Goal: Information Seeking & Learning: Learn about a topic

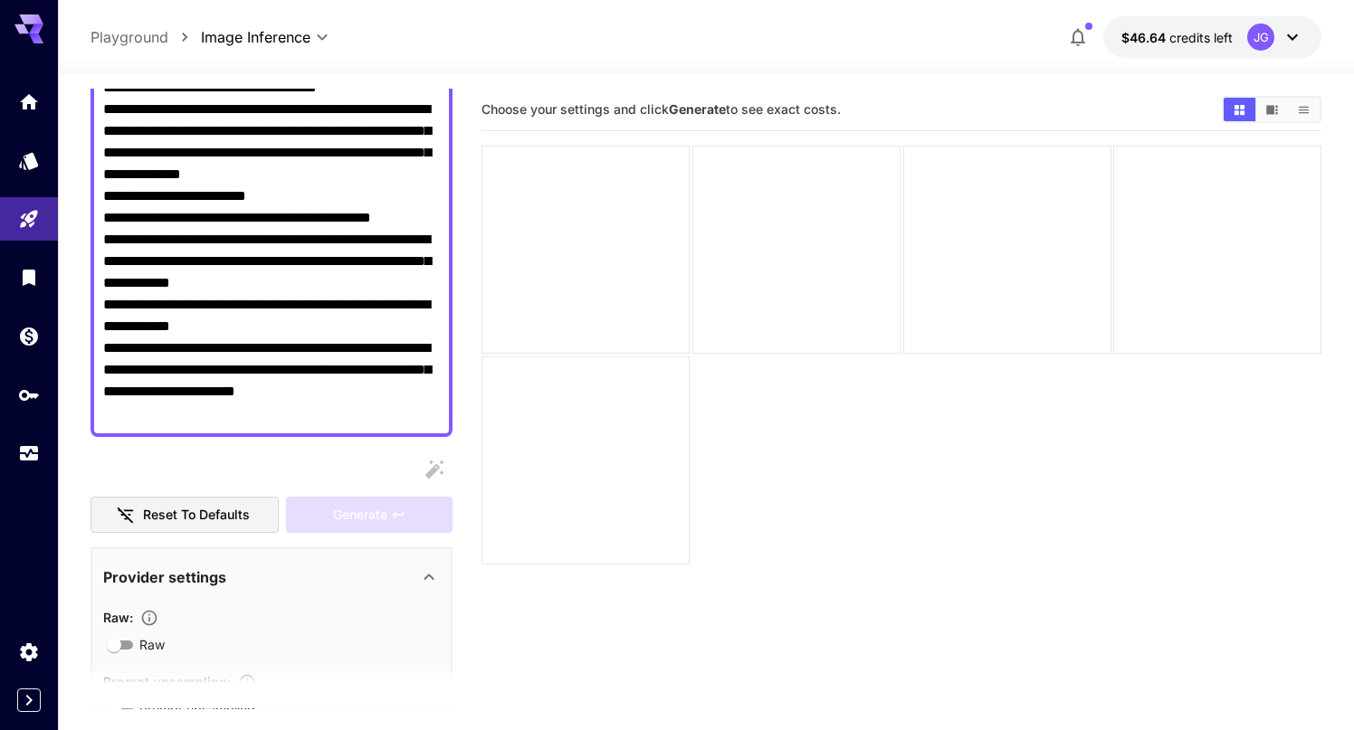
scroll to position [255, 0]
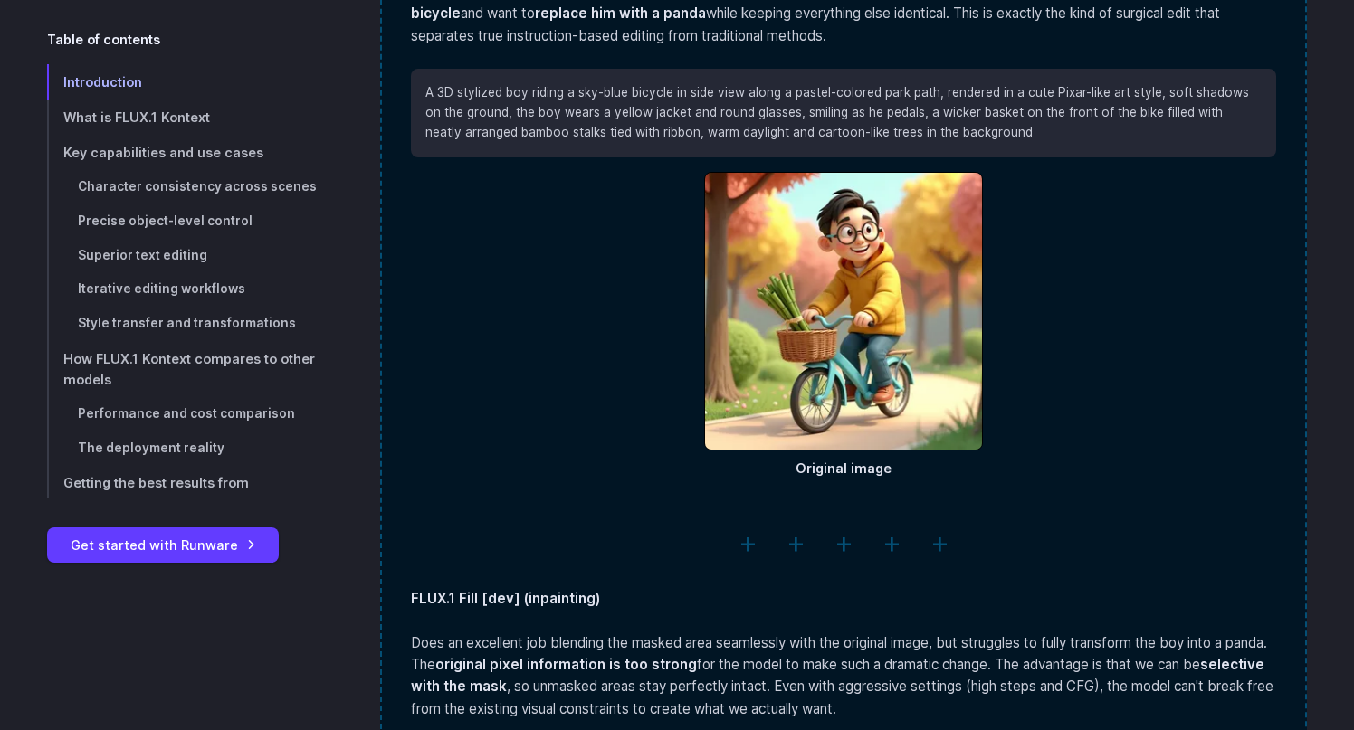
scroll to position [2785, 0]
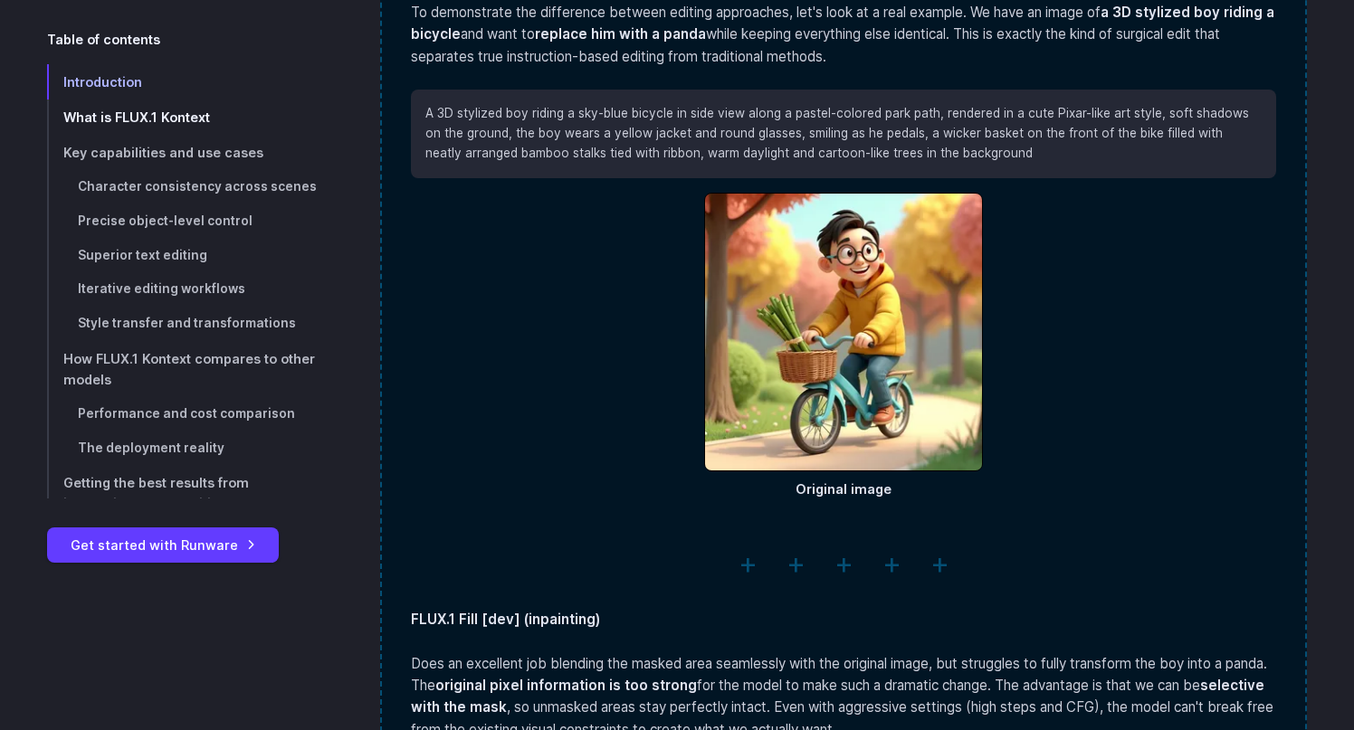
click at [147, 116] on span "What is FLUX.1 Kontext" at bounding box center [136, 117] width 147 height 15
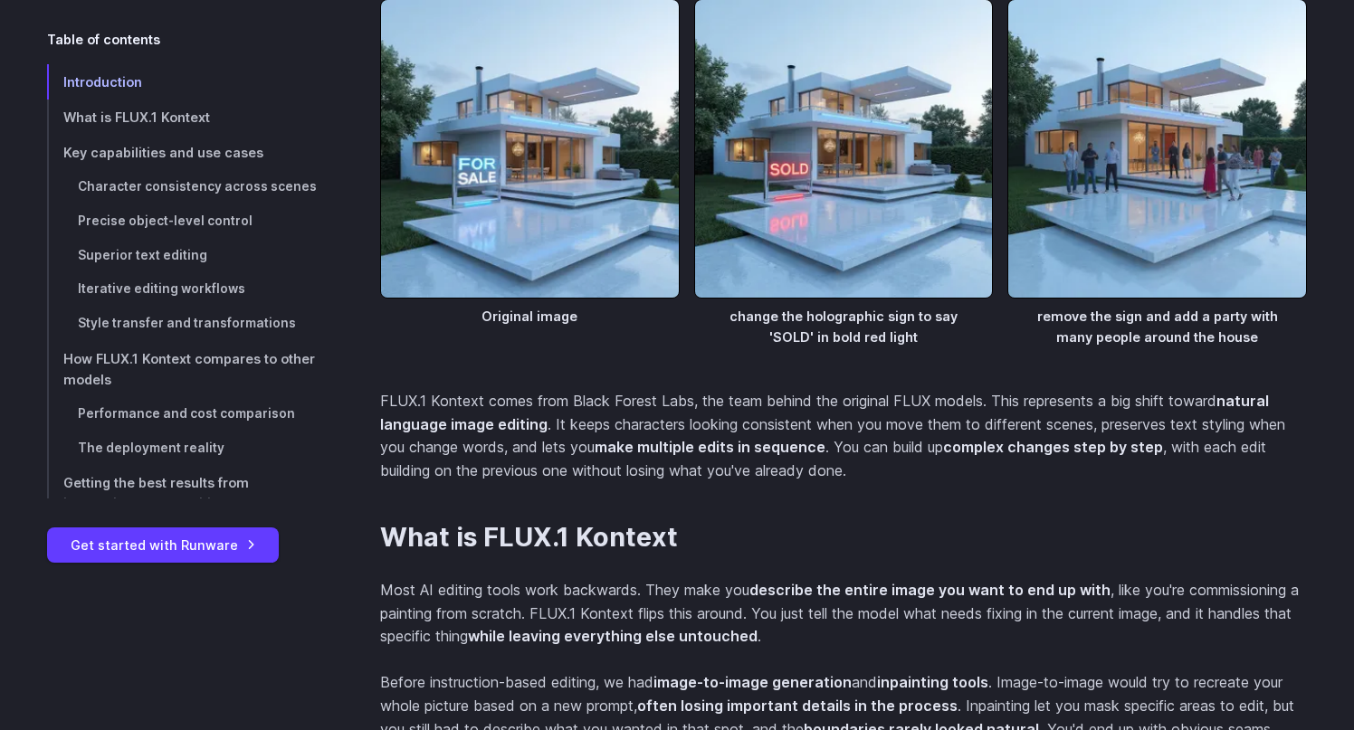
scroll to position [1716, 0]
